Goal: Information Seeking & Learning: Learn about a topic

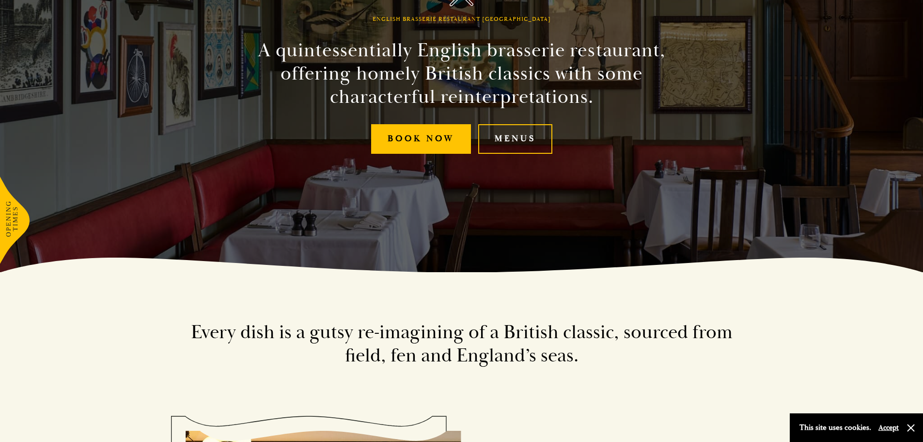
scroll to position [194, 0]
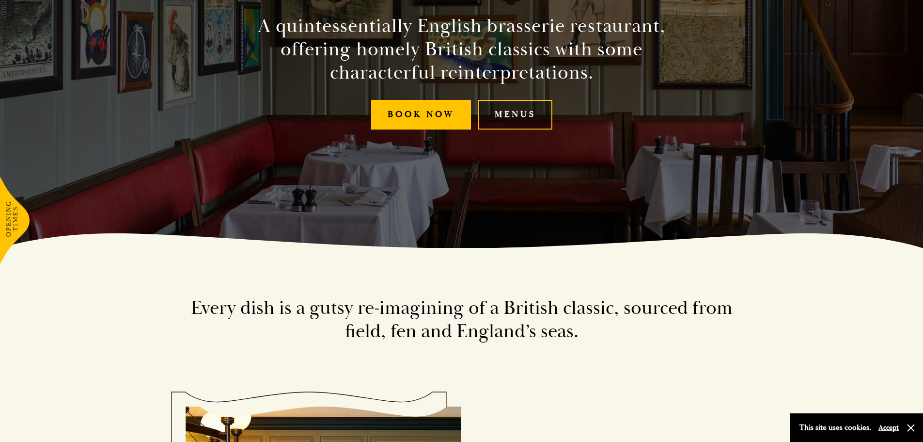
click at [511, 115] on link "Menus" at bounding box center [515, 115] width 74 height 30
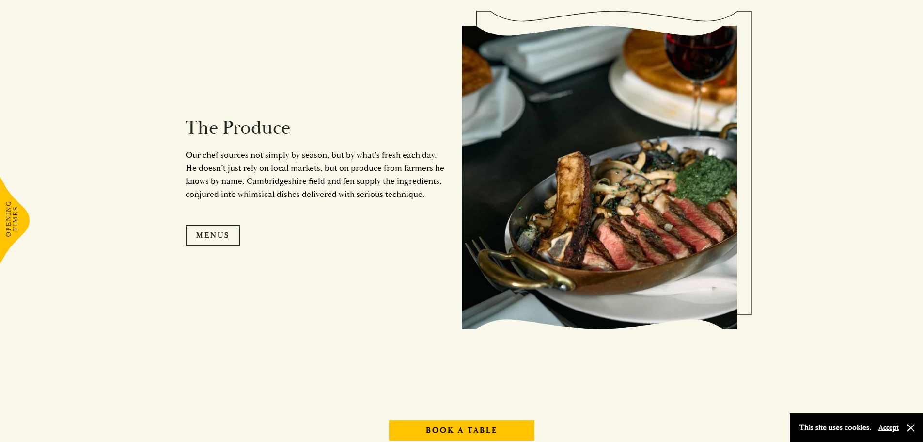
scroll to position [970, 0]
click at [212, 236] on link "Menus" at bounding box center [213, 234] width 55 height 20
click at [224, 234] on link "Menus" at bounding box center [213, 234] width 55 height 20
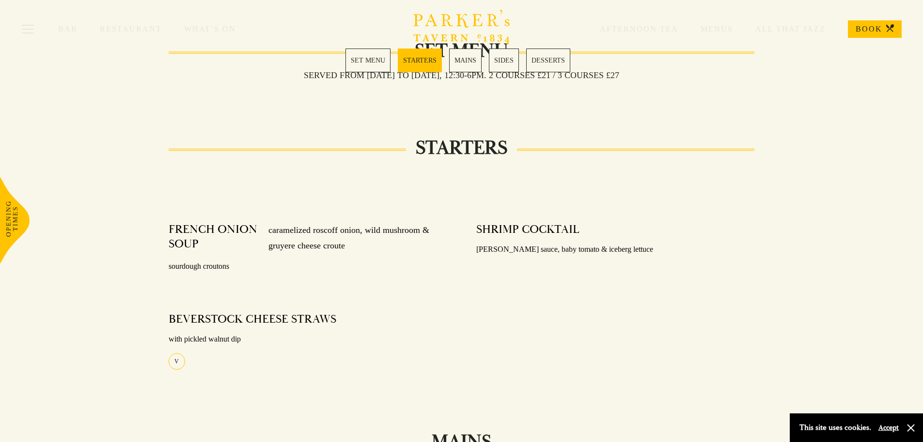
scroll to position [388, 0]
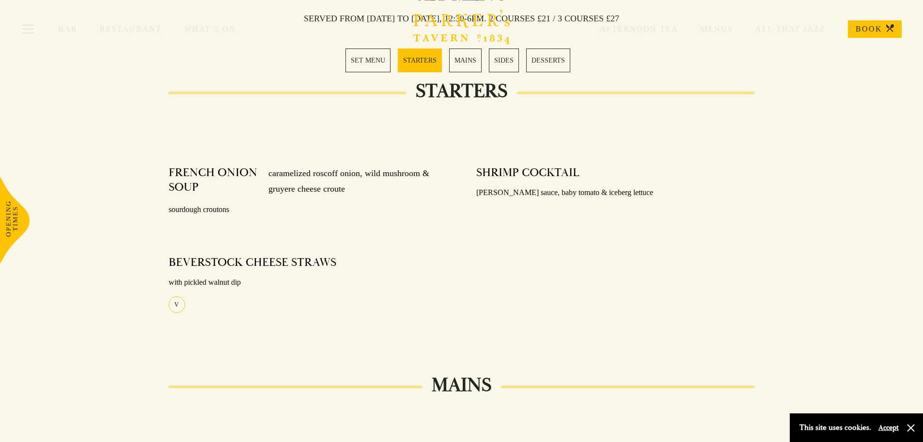
click at [465, 63] on link "MAINS" at bounding box center [465, 60] width 32 height 24
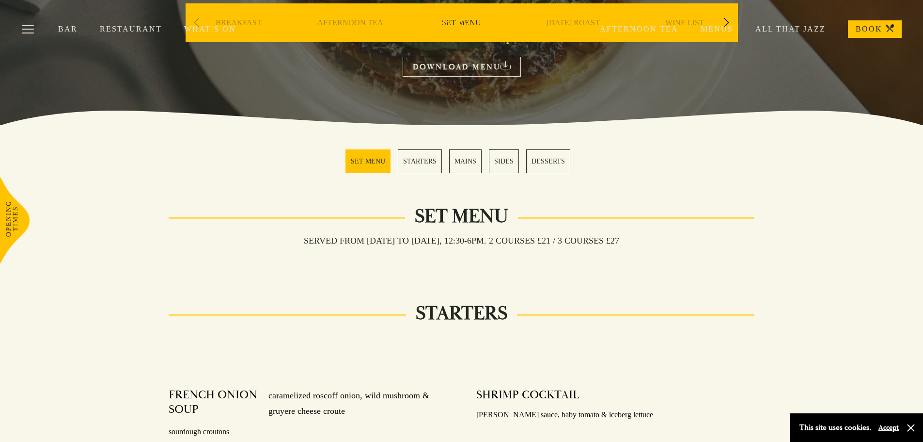
scroll to position [143, 0]
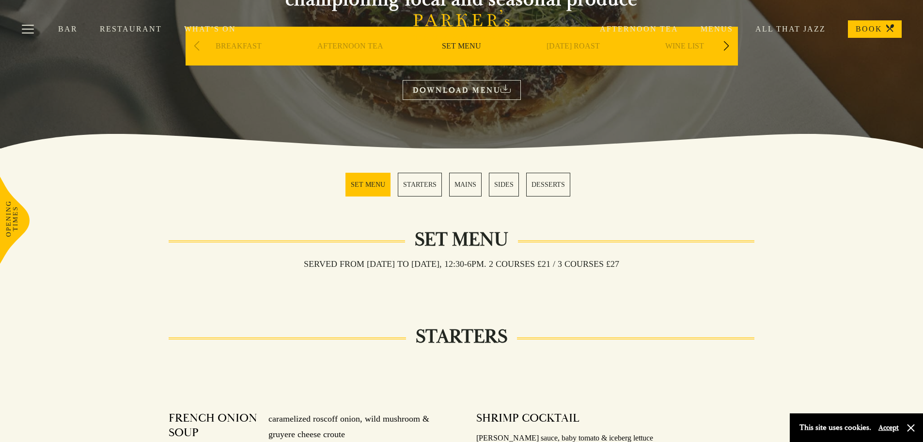
click at [462, 89] on link "DOWNLOAD MENU" at bounding box center [462, 90] width 118 height 20
click at [466, 188] on link "MAINS" at bounding box center [465, 185] width 32 height 24
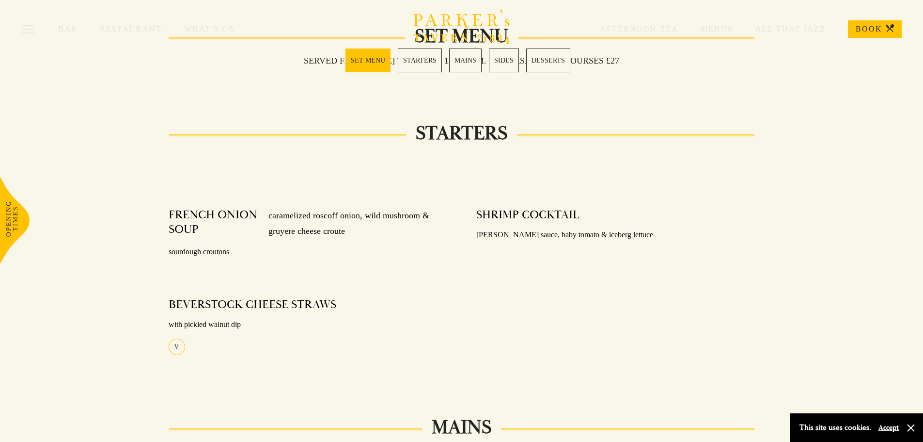
scroll to position [336, 0]
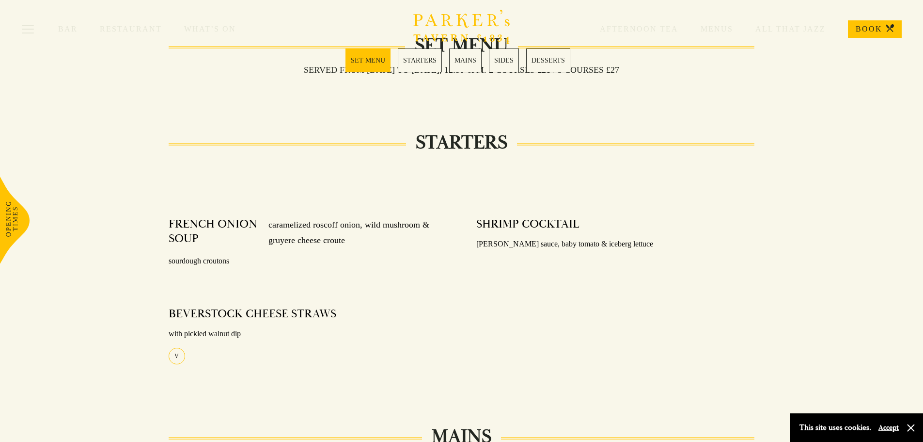
click at [467, 58] on div "Bar Restaurant What’s On Afternoon Tea Menus All That Jazz BOOK" at bounding box center [461, 29] width 923 height 58
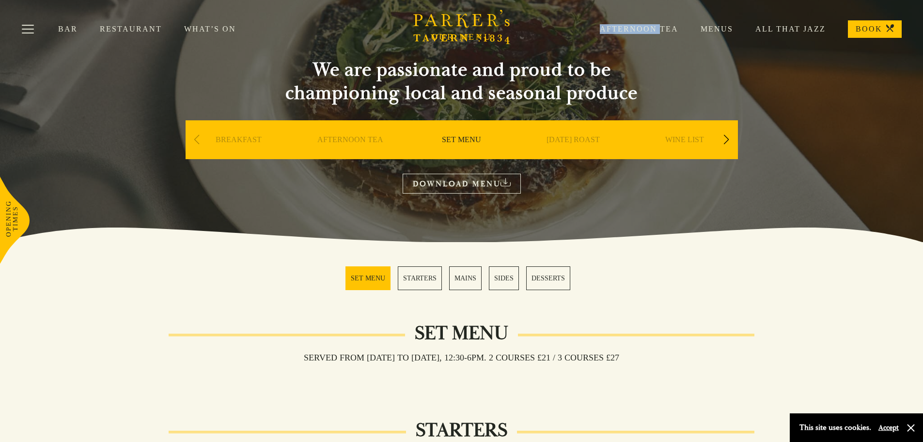
scroll to position [46, 0]
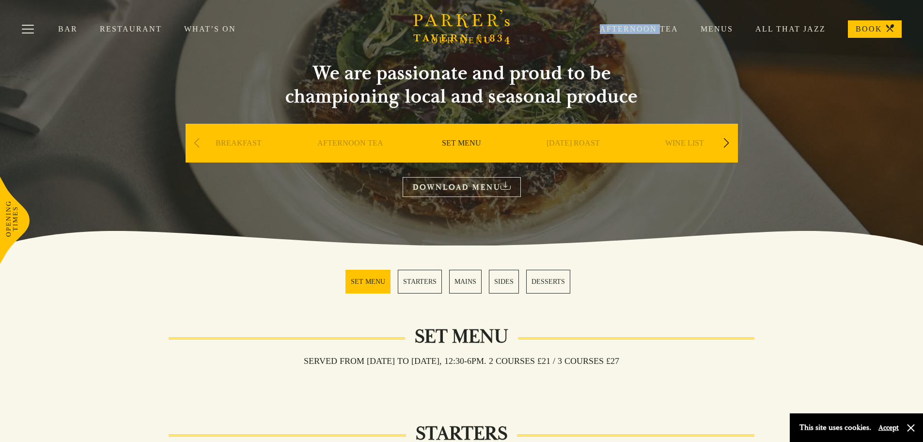
click at [128, 26] on link "Restaurant" at bounding box center [142, 29] width 84 height 10
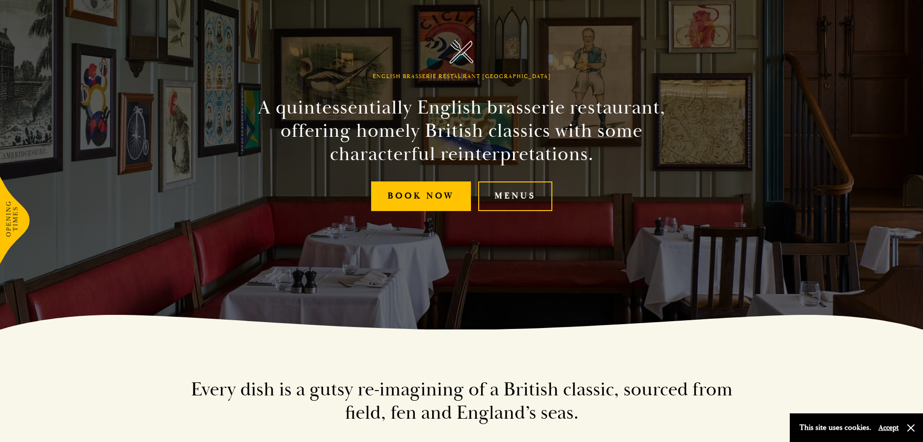
scroll to position [145, 0]
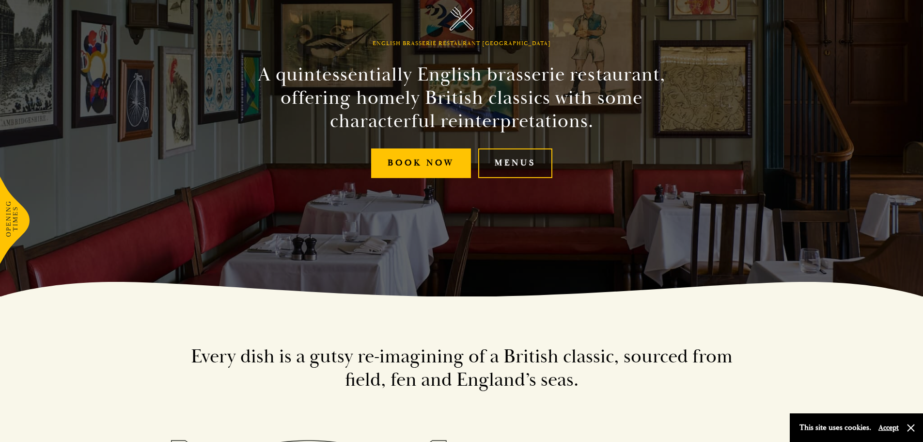
click at [507, 160] on link "Menus" at bounding box center [515, 163] width 74 height 30
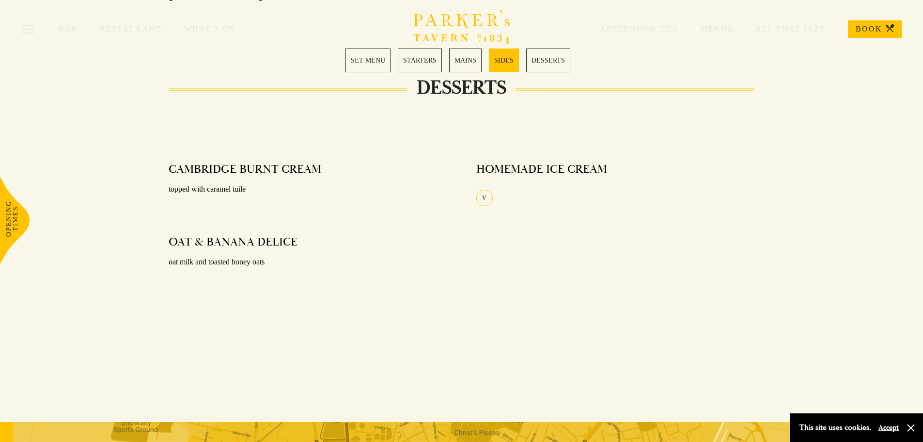
scroll to position [1163, 0]
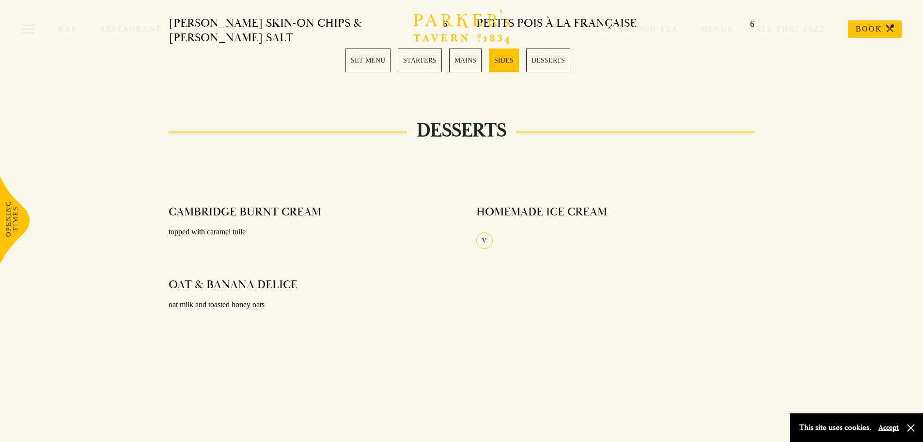
click at [371, 64] on link "SET MENU" at bounding box center [368, 60] width 45 height 24
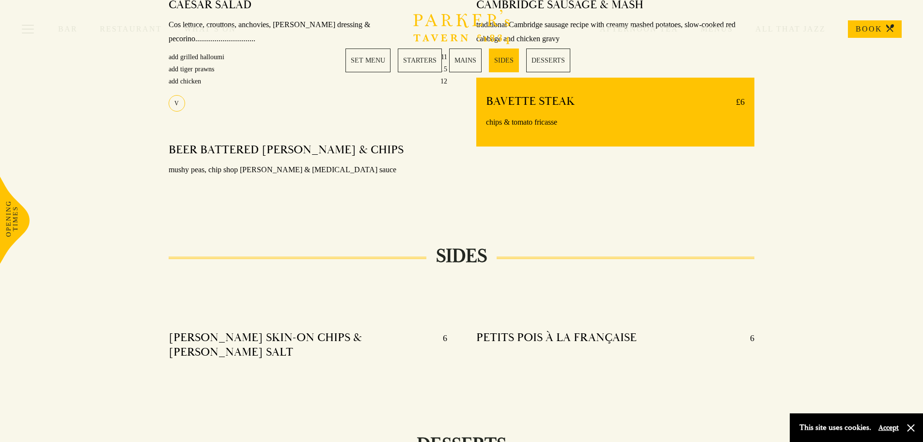
scroll to position [867, 0]
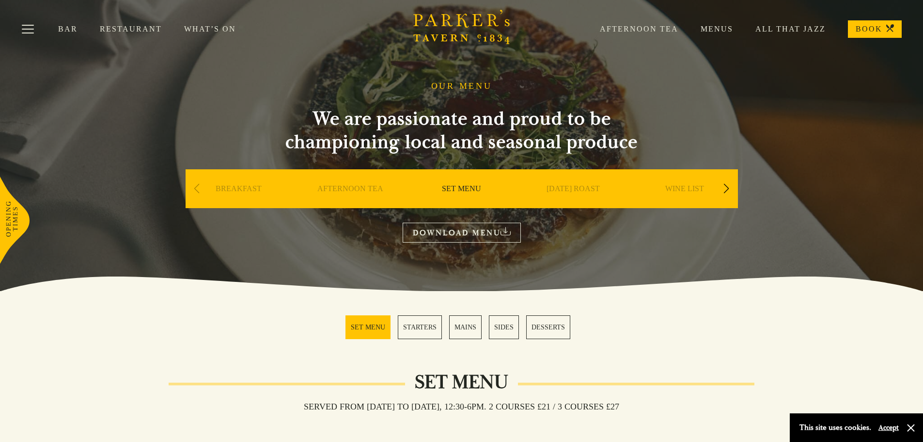
click at [711, 27] on link "Menus" at bounding box center [706, 29] width 55 height 10
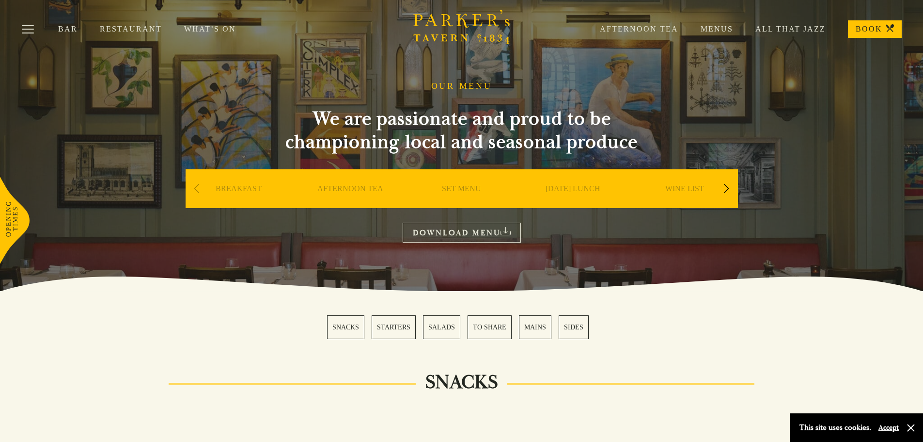
click at [466, 231] on link "DOWNLOAD MENU" at bounding box center [462, 233] width 118 height 20
